Goal: Task Accomplishment & Management: Manage account settings

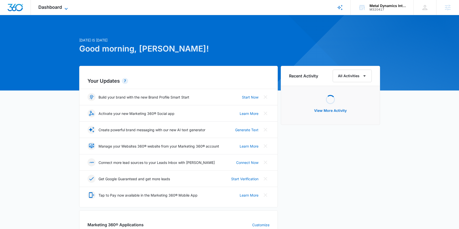
click at [62, 6] on span "Dashboard" at bounding box center [50, 7] width 24 height 5
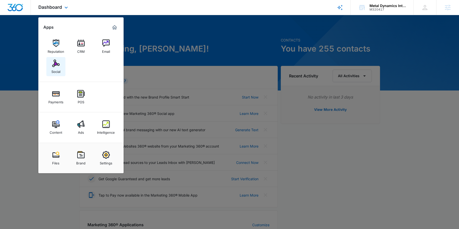
click at [58, 65] on img at bounding box center [56, 63] width 8 height 8
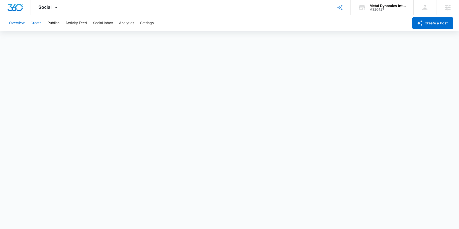
click at [38, 23] on button "Create" at bounding box center [36, 23] width 11 height 16
click at [63, 24] on div "Overview Create Publish Activity Feed Social Inbox Analytics Settings" at bounding box center [207, 23] width 403 height 16
click at [55, 23] on button "Publish" at bounding box center [54, 23] width 12 height 16
click at [147, 22] on button "Settings" at bounding box center [147, 23] width 14 height 16
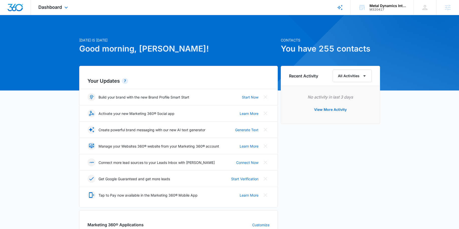
click at [62, 10] on div "Dashboard Apps Reputation CRM Email Social Payments POS Content Ads Intelligenc…" at bounding box center [54, 7] width 46 height 15
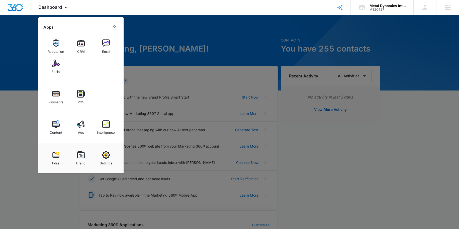
drag, startPoint x: 82, startPoint y: 125, endPoint x: 49, endPoint y: 127, distance: 32.7
click at [82, 125] on img at bounding box center [81, 124] width 8 height 8
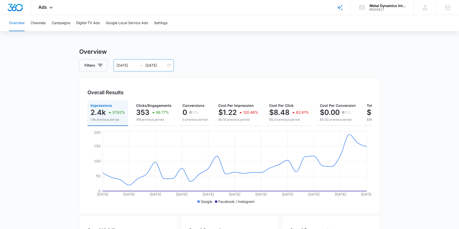
click at [153, 66] on input "09/04/2025" at bounding box center [155, 65] width 21 height 6
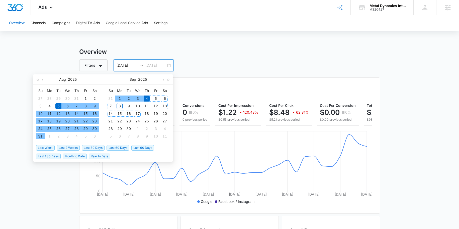
type input "09/04/2025"
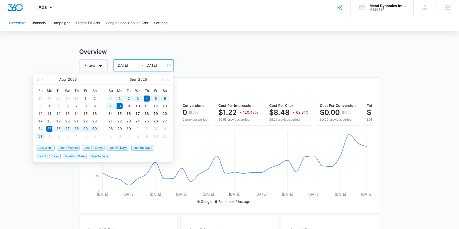
click at [64, 148] on span "Last 2 Weeks" at bounding box center [68, 148] width 23 height 6
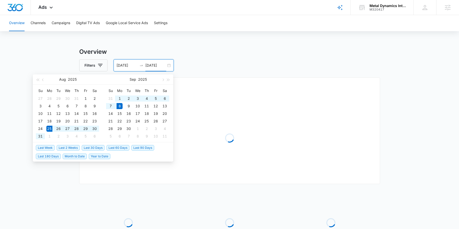
type input "[DATE]"
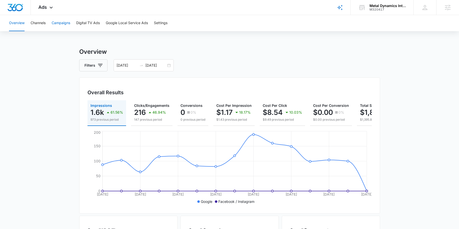
click at [60, 21] on button "Campaigns" at bounding box center [61, 23] width 19 height 16
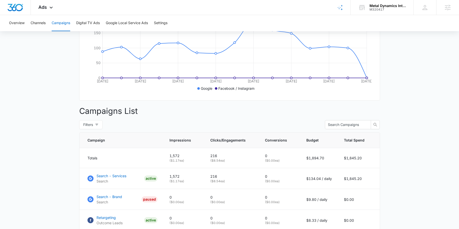
scroll to position [151, 0]
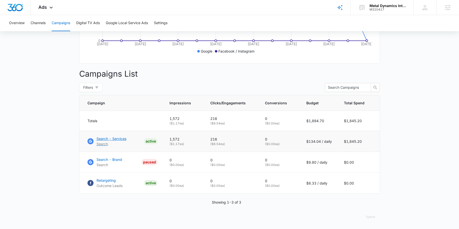
click at [116, 141] on p "Search - Services" at bounding box center [112, 138] width 30 height 5
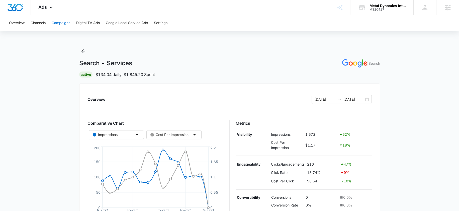
click at [53, 23] on button "Campaigns" at bounding box center [61, 23] width 19 height 16
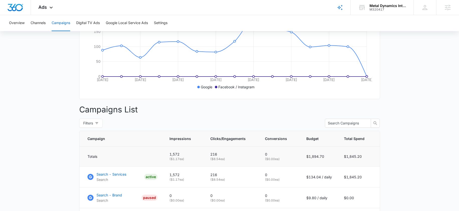
scroll to position [117, 0]
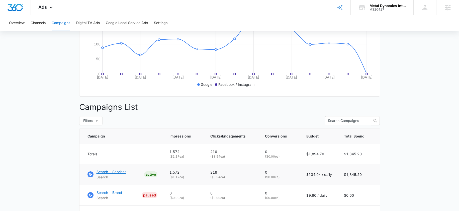
click at [107, 174] on p "Search - Services" at bounding box center [112, 171] width 30 height 5
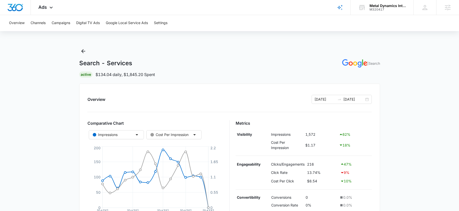
scroll to position [105, 0]
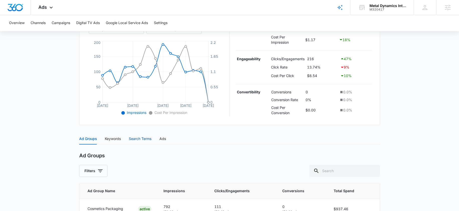
click at [135, 138] on div "Search Terms" at bounding box center [140, 139] width 23 height 6
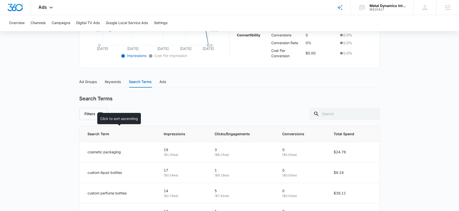
scroll to position [168, 0]
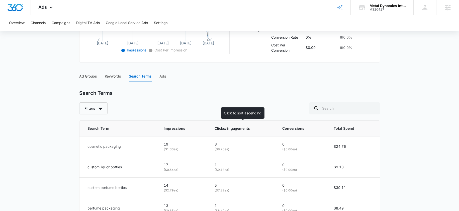
click at [234, 128] on span "Clicks/Engagements" at bounding box center [239, 129] width 49 height 6
click at [229, 132] on th "Clicks/Engagements" at bounding box center [245, 129] width 67 height 16
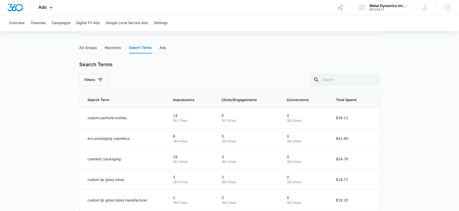
scroll to position [149, 0]
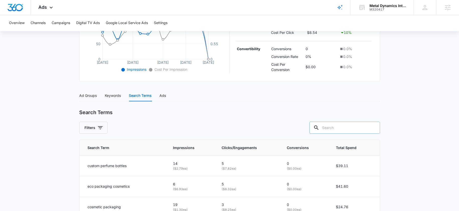
click at [341, 125] on input "text" at bounding box center [345, 128] width 71 height 12
type input ","
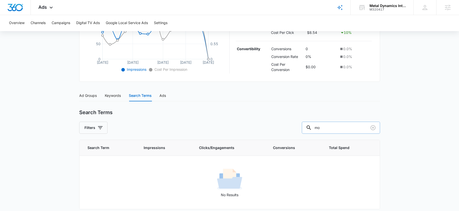
type input "mo"
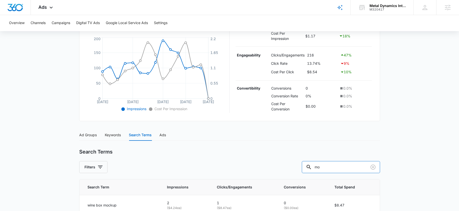
scroll to position [0, 0]
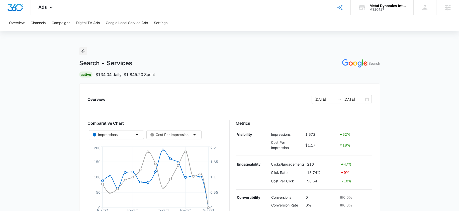
click at [80, 54] on button "Back" at bounding box center [83, 51] width 8 height 8
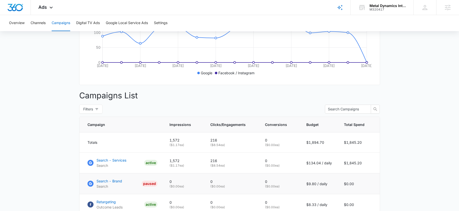
scroll to position [171, 0]
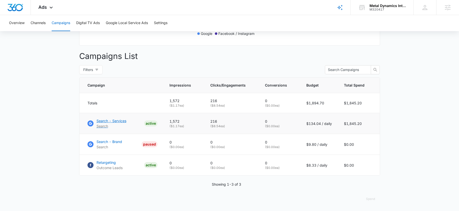
click at [111, 121] on p "Search - Services" at bounding box center [112, 120] width 30 height 5
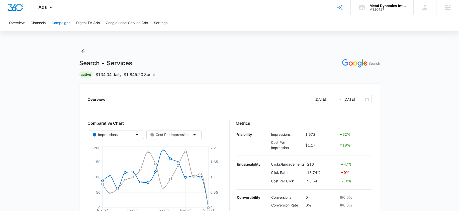
drag, startPoint x: 57, startPoint y: 28, endPoint x: 55, endPoint y: 26, distance: 2.7
click at [56, 26] on button "Campaigns" at bounding box center [61, 23] width 19 height 16
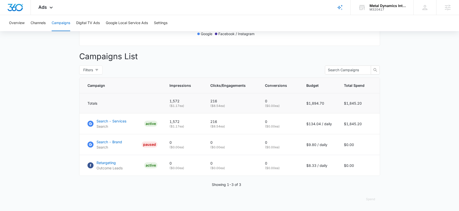
scroll to position [163, 0]
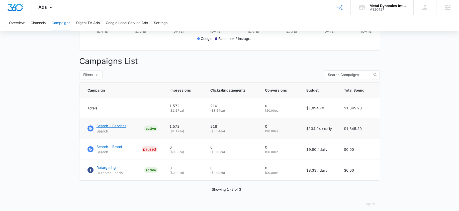
click at [112, 128] on p "Search - Services" at bounding box center [112, 125] width 30 height 5
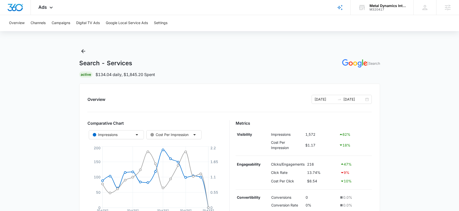
scroll to position [172, 0]
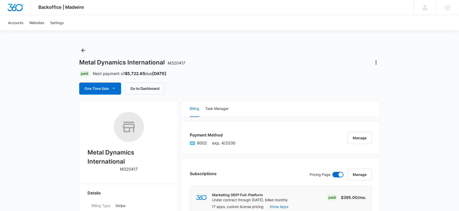
scroll to position [201, 0]
